Goal: Information Seeking & Learning: Learn about a topic

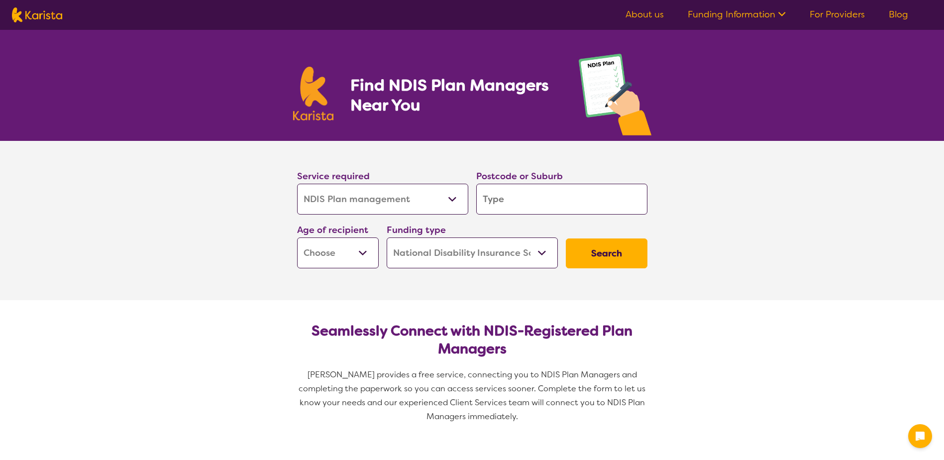
select select "NDIS Plan management"
select select "NDIS"
select select "NDIS Plan management"
select select "NDIS"
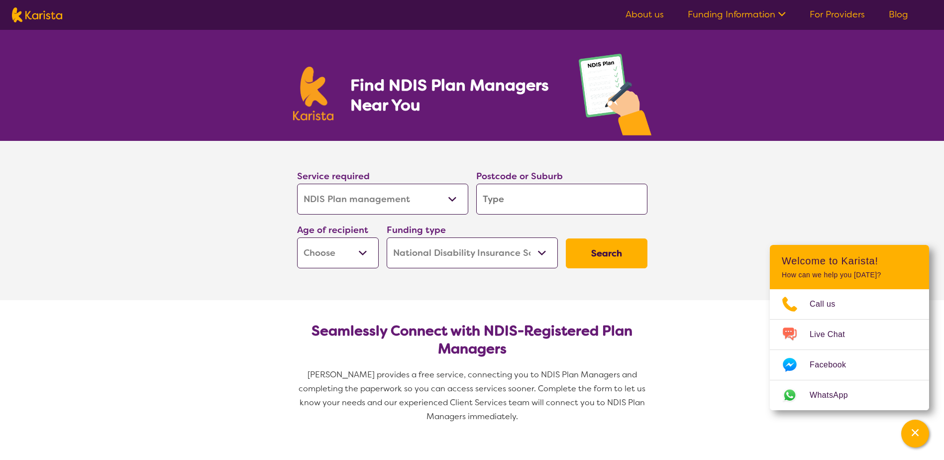
click at [532, 203] on input "search" at bounding box center [561, 199] width 171 height 31
type input "2"
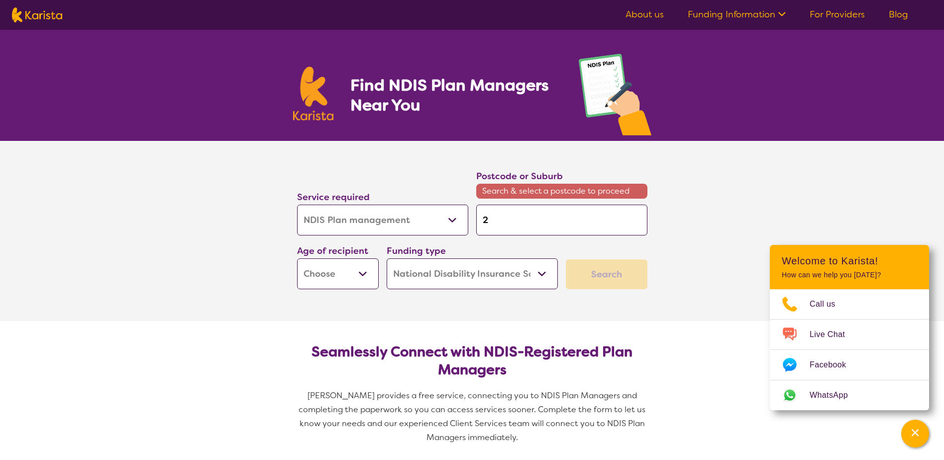
type input "25"
type input "258"
type input "2580"
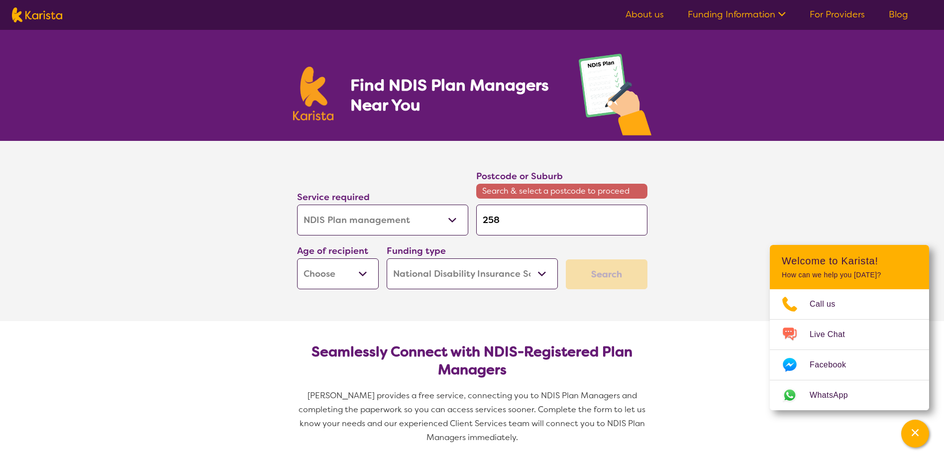
type input "2580"
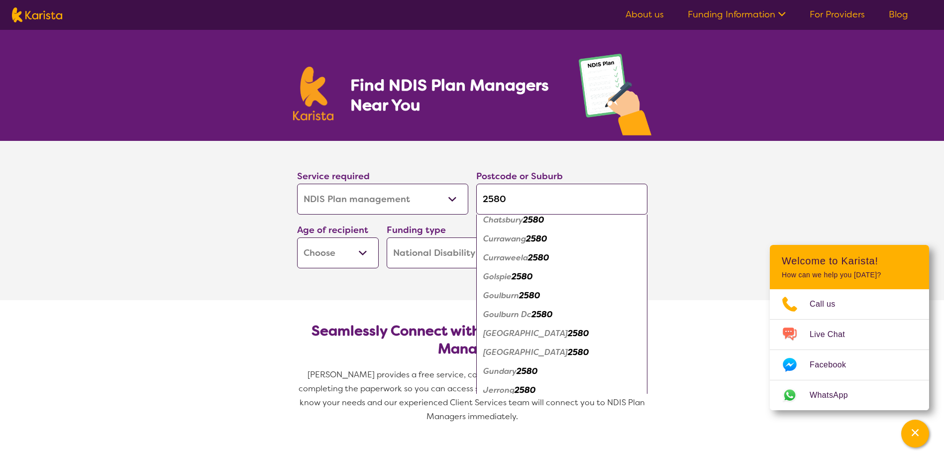
scroll to position [149, 0]
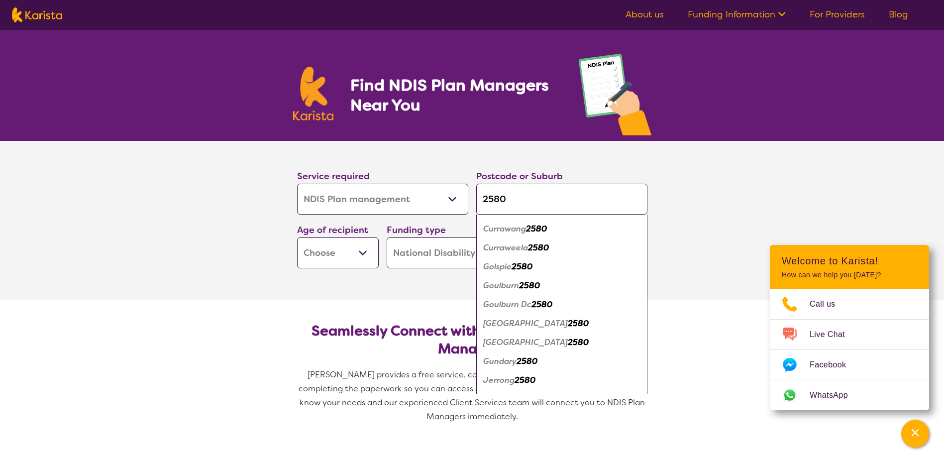
type input "2580"
click at [518, 289] on em "Goulburn" at bounding box center [501, 285] width 36 height 10
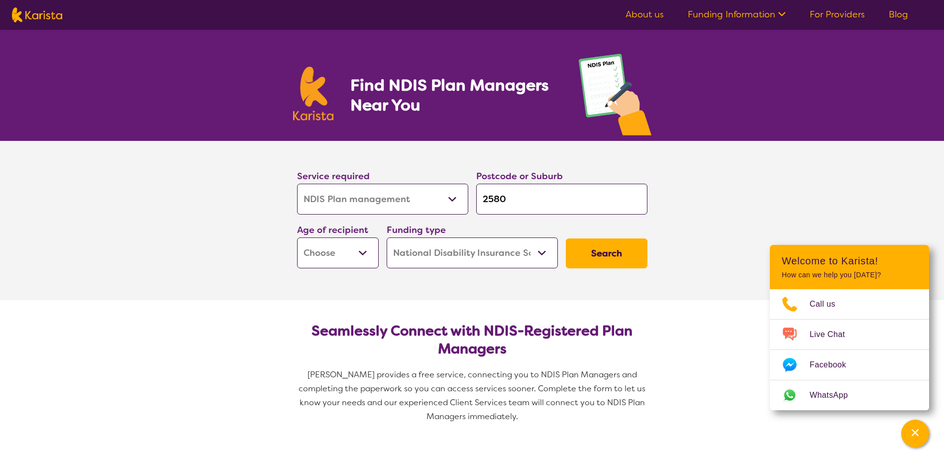
scroll to position [0, 0]
click at [611, 254] on button "Search" at bounding box center [607, 253] width 82 height 30
click at [361, 252] on select "Early Childhood - 0 to 9 Child - 10 to 11 Adolescent - 12 to 17 Adult - 18 to 6…" at bounding box center [338, 252] width 82 height 31
select select "EC"
click at [297, 237] on select "Early Childhood - 0 to 9 Child - 10 to 11 Adolescent - 12 to 17 Adult - 18 to 6…" at bounding box center [338, 252] width 82 height 31
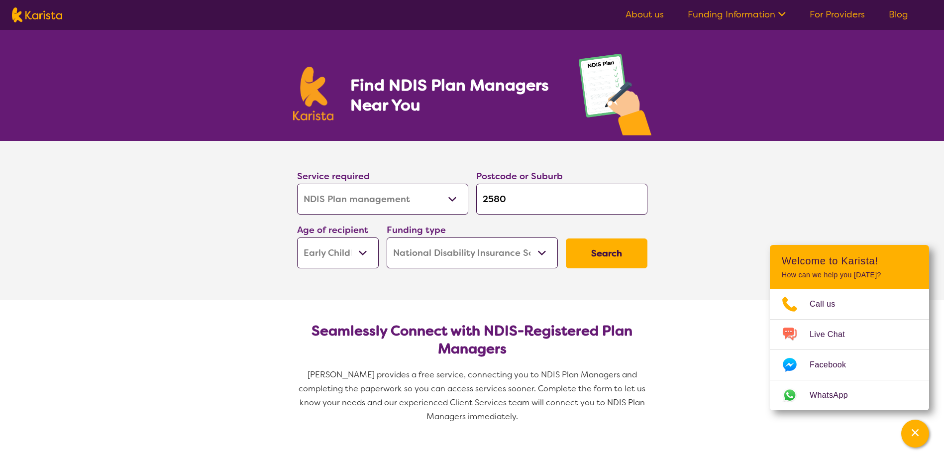
select select "EC"
click at [601, 257] on button "Search" at bounding box center [607, 253] width 82 height 30
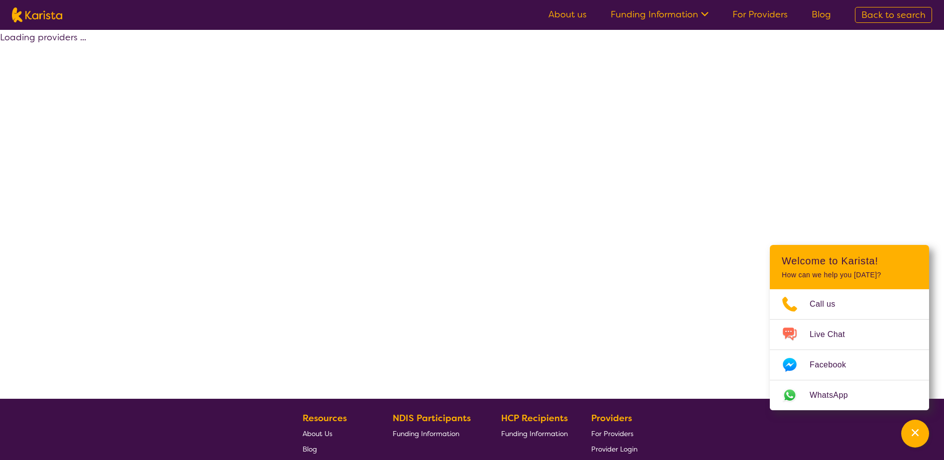
select select "by_score"
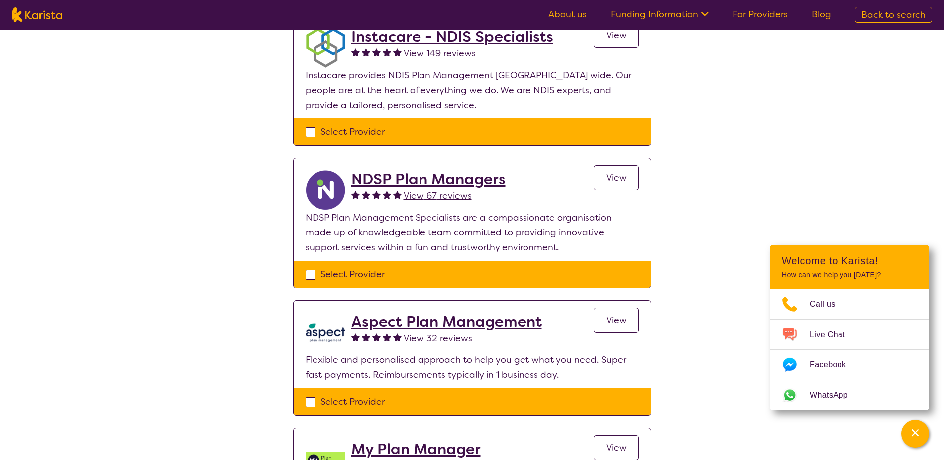
scroll to position [398, 0]
